Goal: Obtain resource: Download file/media

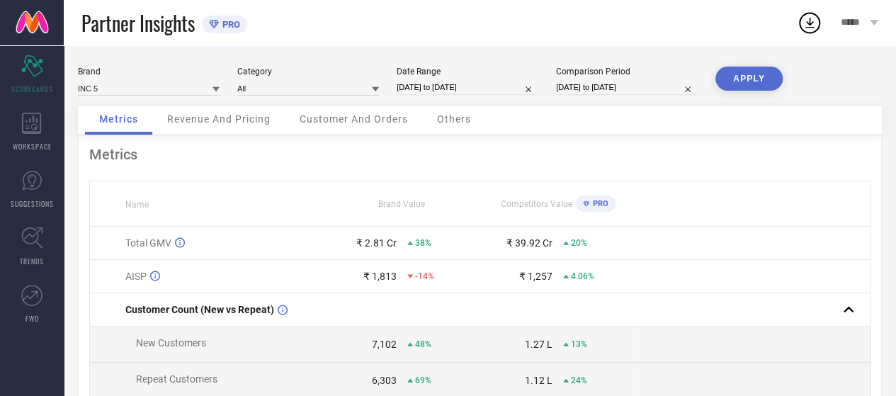
select select "7"
select select "2025"
select select "8"
select select "2025"
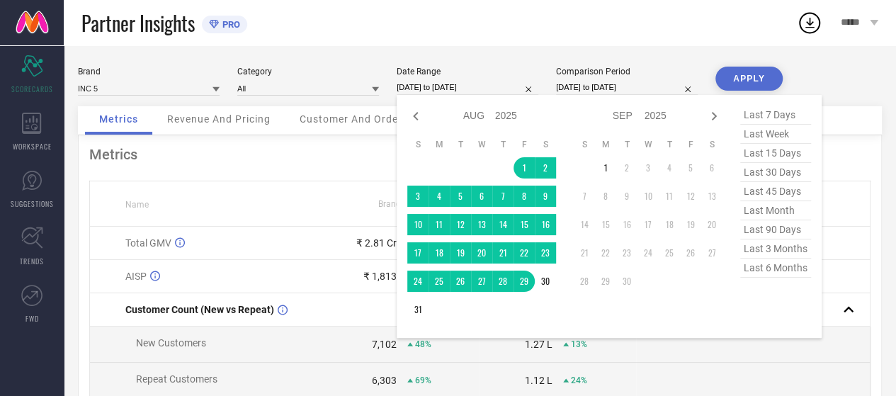
click at [516, 89] on input "[DATE] to [DATE]" at bounding box center [468, 87] width 142 height 15
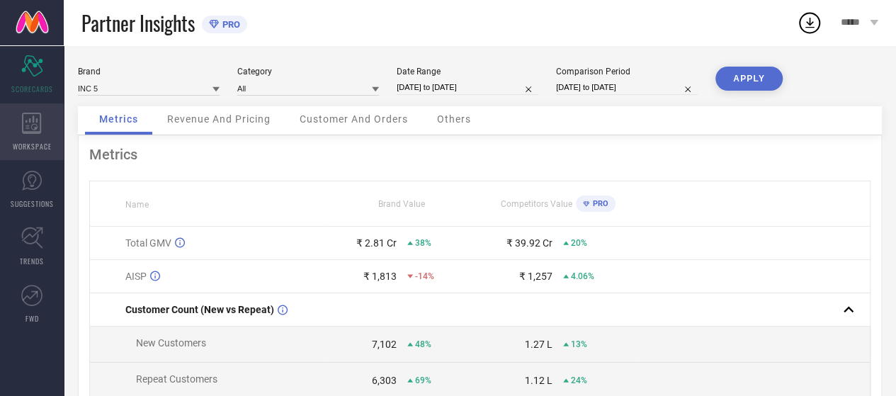
click at [11, 120] on div "WORKSPACE" at bounding box center [32, 131] width 64 height 57
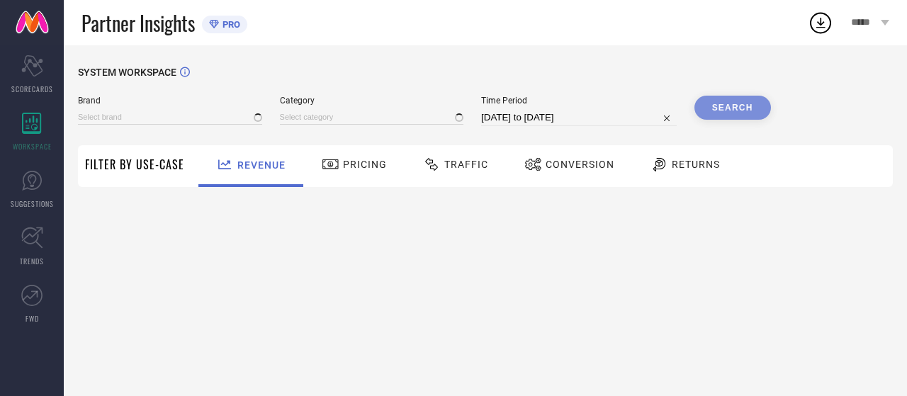
type input "ATESBER"
type input "All"
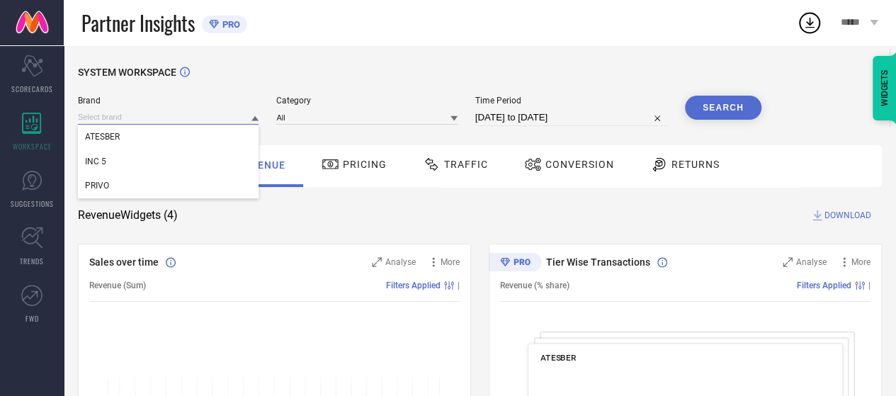
click at [169, 120] on input at bounding box center [168, 117] width 181 height 15
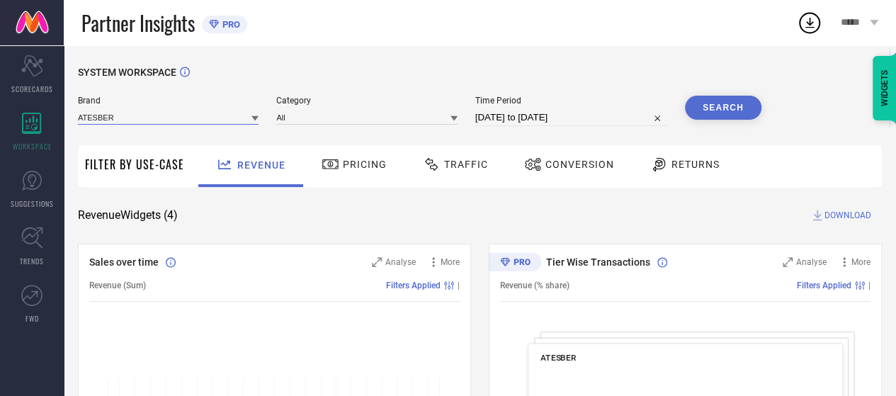
click at [147, 121] on input at bounding box center [168, 117] width 181 height 15
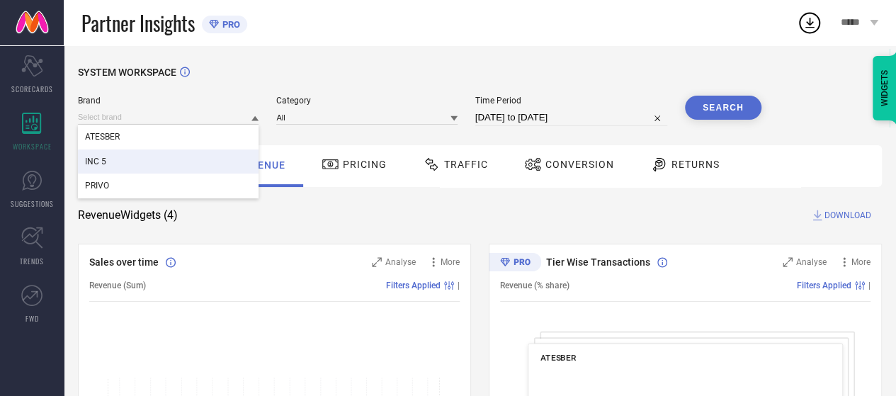
click at [140, 155] on div "INC 5" at bounding box center [168, 162] width 181 height 24
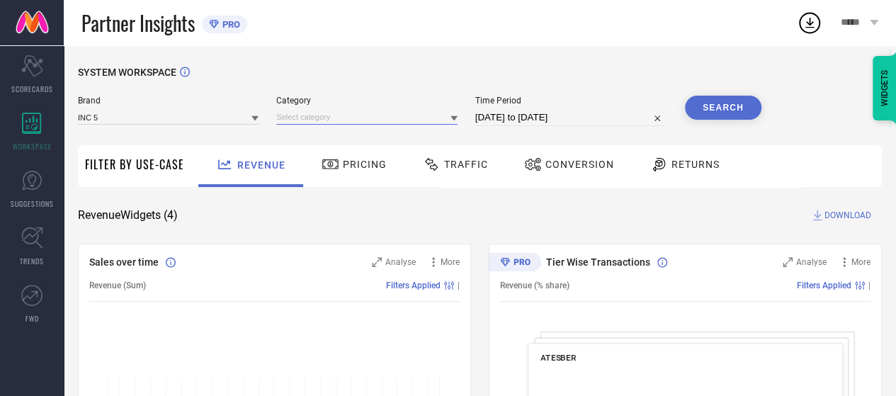
click at [314, 118] on input at bounding box center [366, 117] width 181 height 15
click at [322, 119] on input at bounding box center [366, 117] width 181 height 15
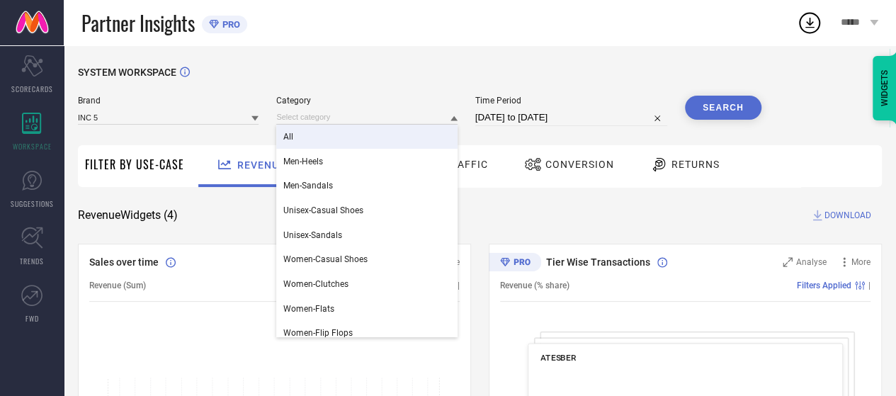
click at [316, 142] on div "All" at bounding box center [366, 137] width 181 height 24
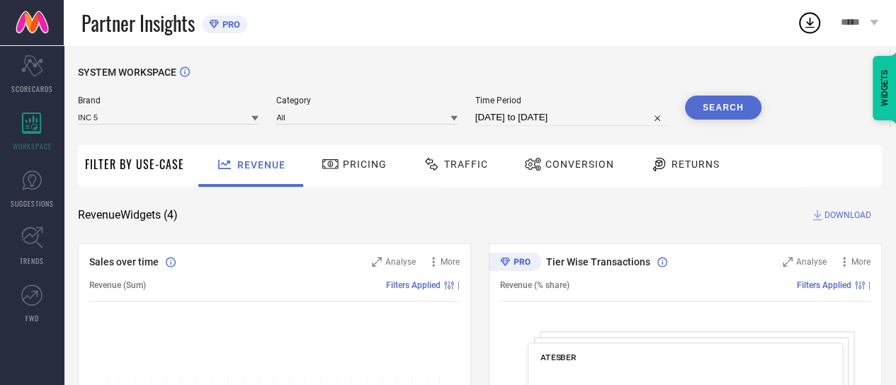
select select "7"
select select "2025"
select select "8"
select select "2025"
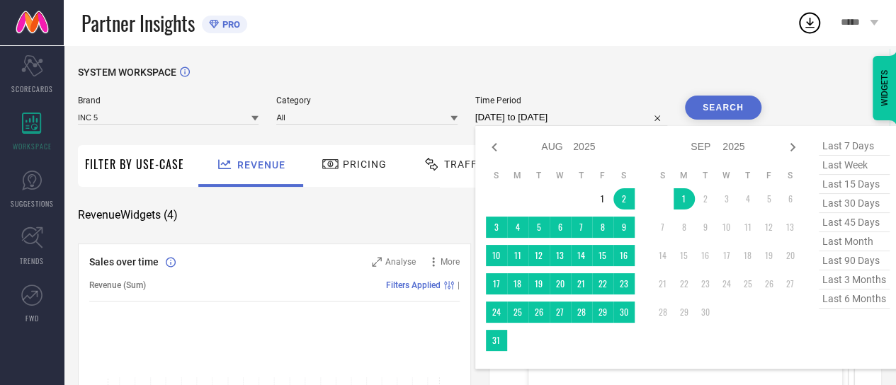
click at [537, 116] on input "[DATE] to [DATE]" at bounding box center [571, 117] width 192 height 17
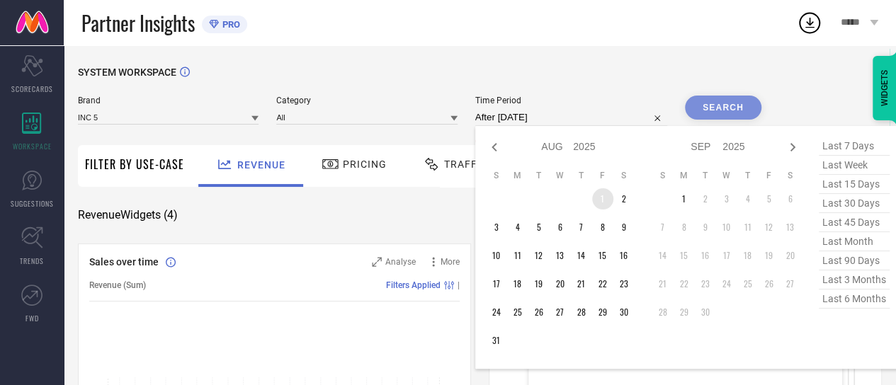
click at [598, 200] on td "1" at bounding box center [602, 198] width 21 height 21
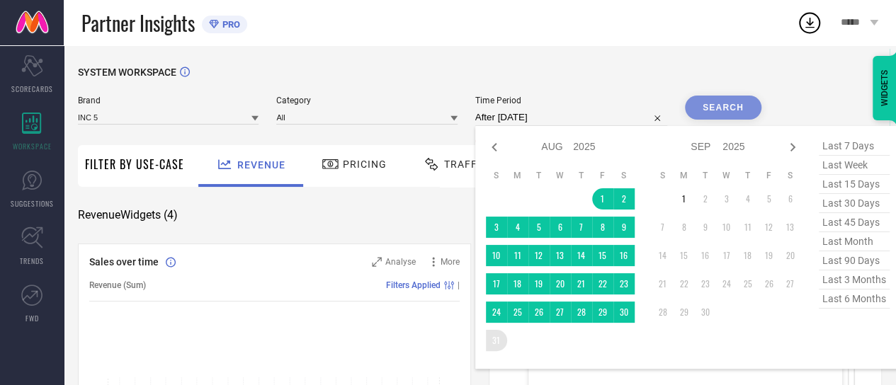
type input "[DATE] to [DATE]"
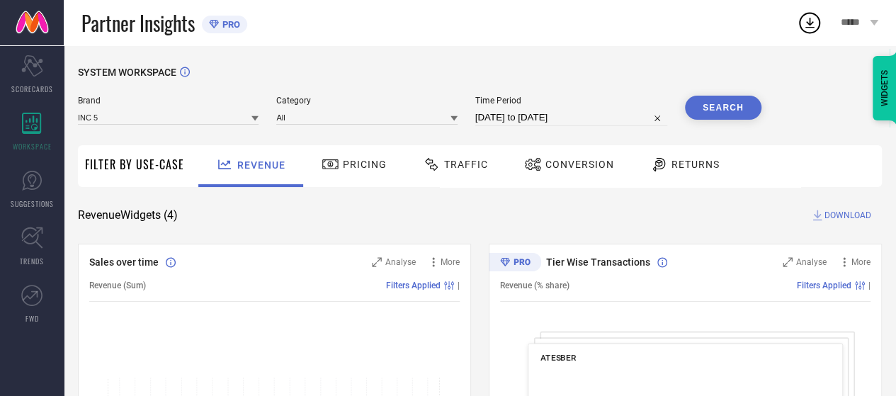
click at [714, 104] on button "Search" at bounding box center [723, 108] width 77 height 24
click at [460, 171] on div "Traffic" at bounding box center [456, 164] width 72 height 24
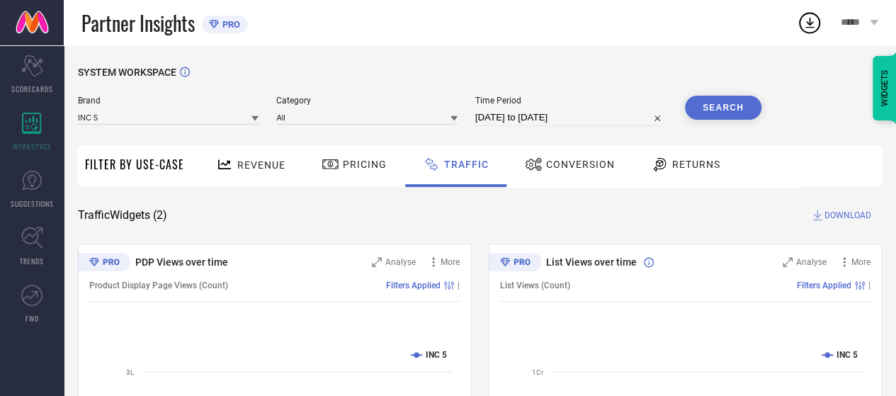
click at [826, 220] on span "DOWNLOAD" at bounding box center [848, 215] width 47 height 14
click at [804, 14] on circle at bounding box center [810, 23] width 20 height 20
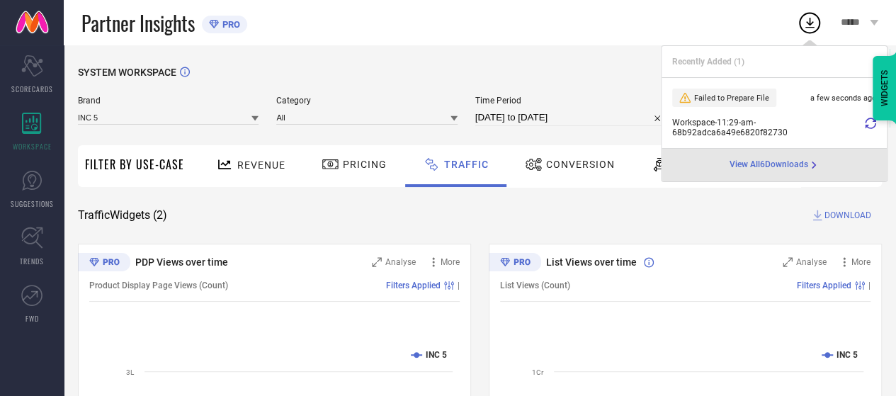
click at [777, 169] on span "View All 6 Downloads" at bounding box center [769, 164] width 79 height 11
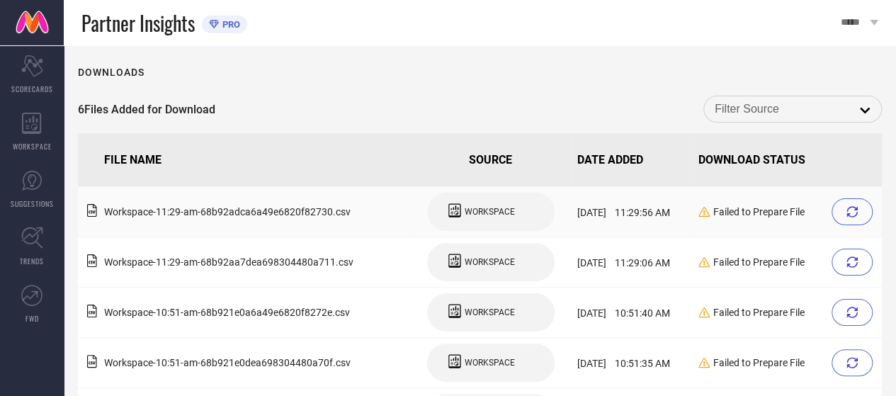
click at [850, 209] on icon at bounding box center [852, 211] width 11 height 11
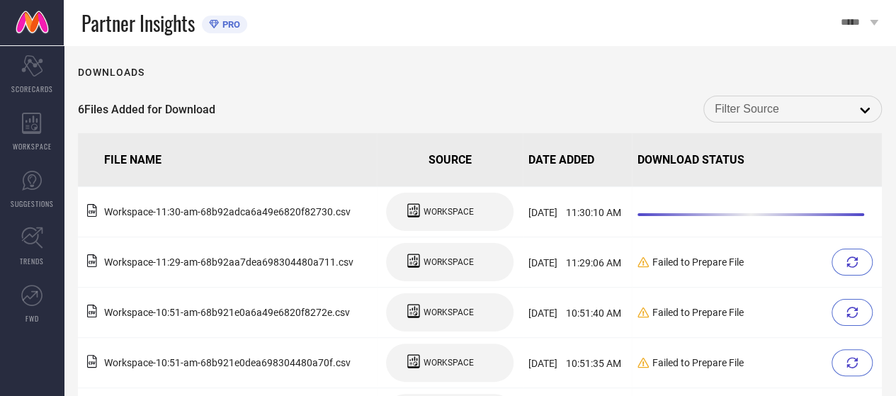
click at [519, 38] on div "Partner Insights PRO" at bounding box center [451, 22] width 741 height 45
